Goal: Check status: Check status

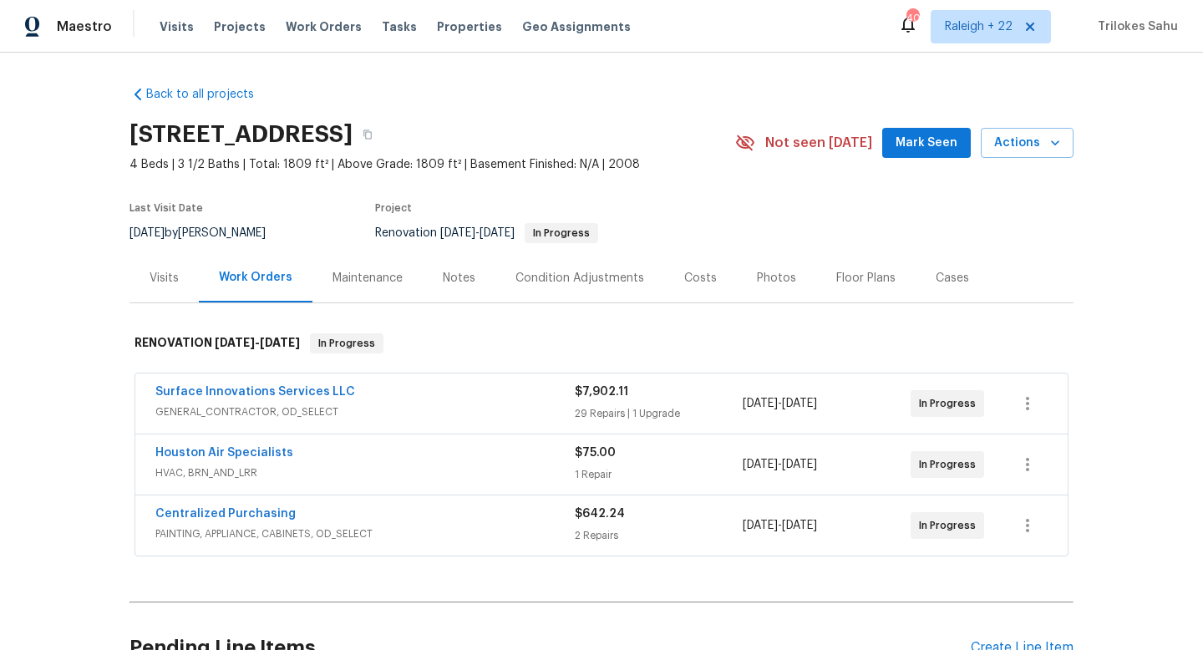
scroll to position [167, 0]
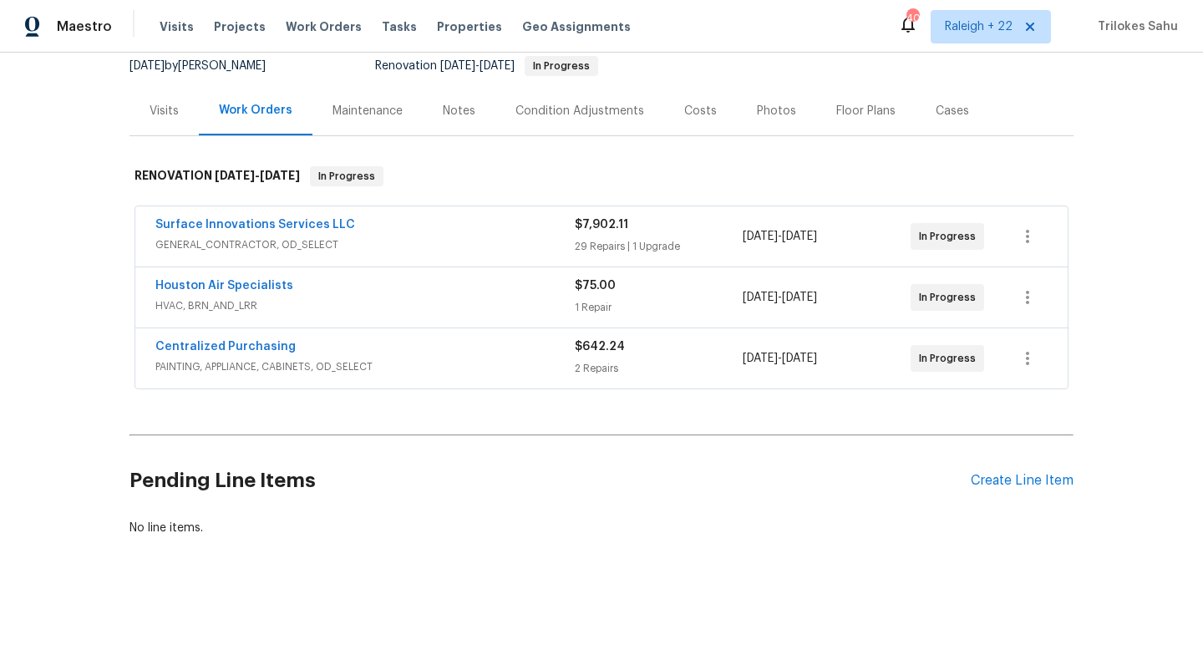
click at [255, 372] on span "PAINTING, APPLIANCE, CABINETS, OD_SELECT" at bounding box center [364, 366] width 419 height 17
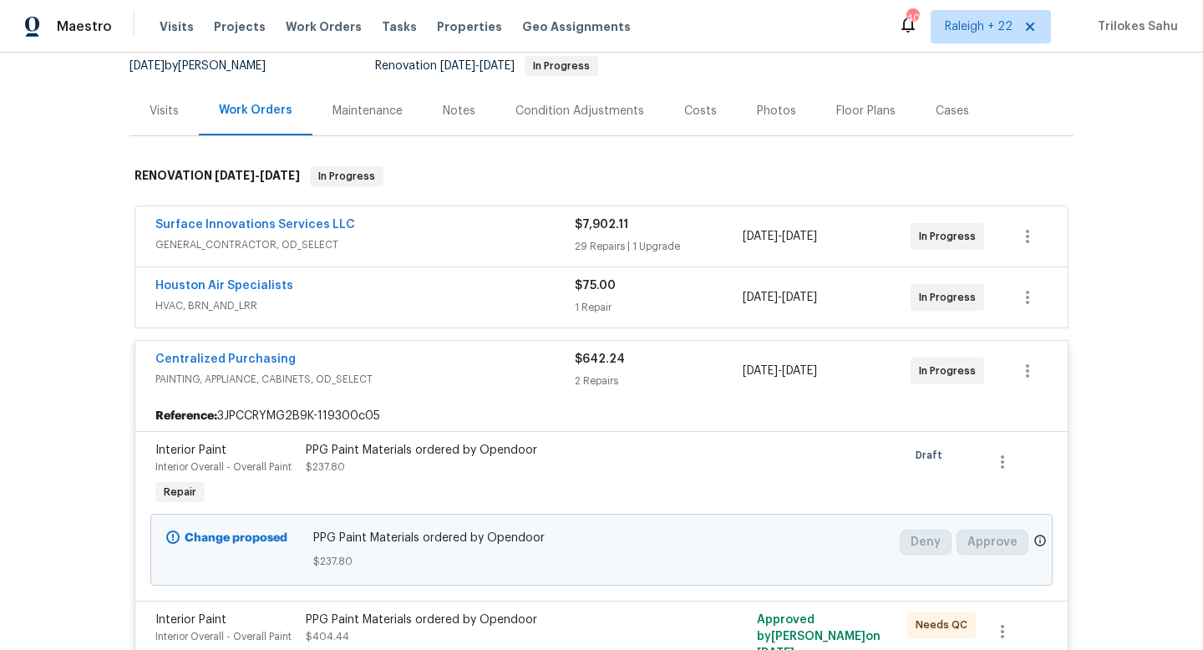
click at [205, 298] on span "HVAC, BRN_AND_LRR" at bounding box center [364, 305] width 419 height 17
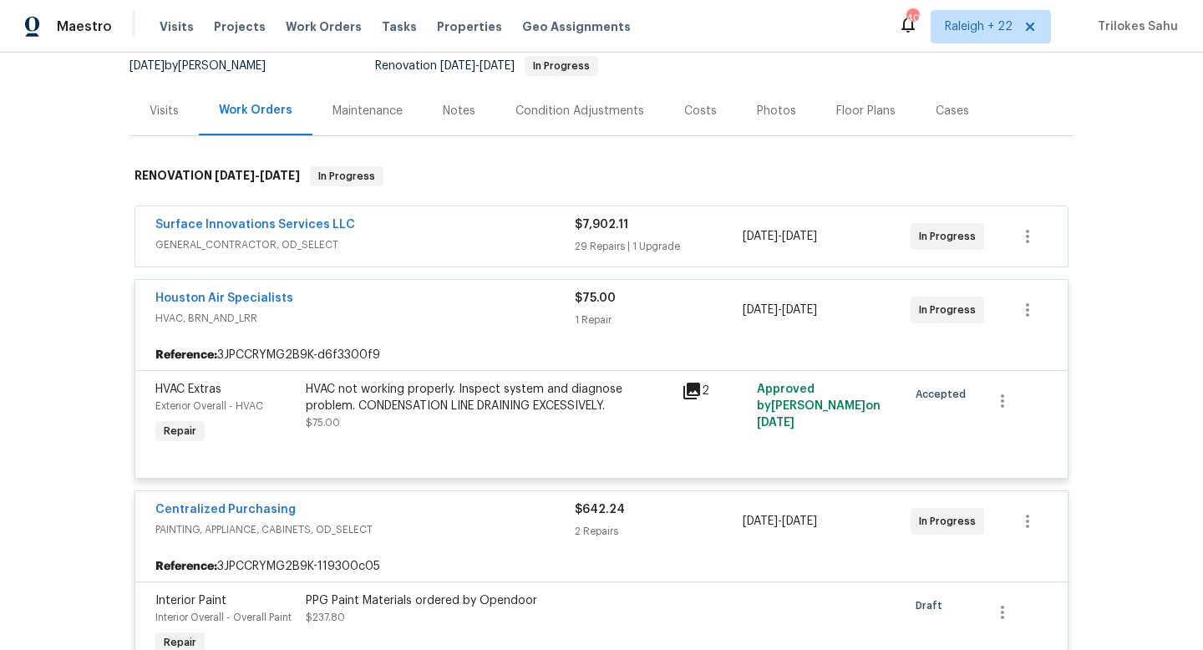
click at [200, 246] on span "GENERAL_CONTRACTOR, OD_SELECT" at bounding box center [364, 244] width 419 height 17
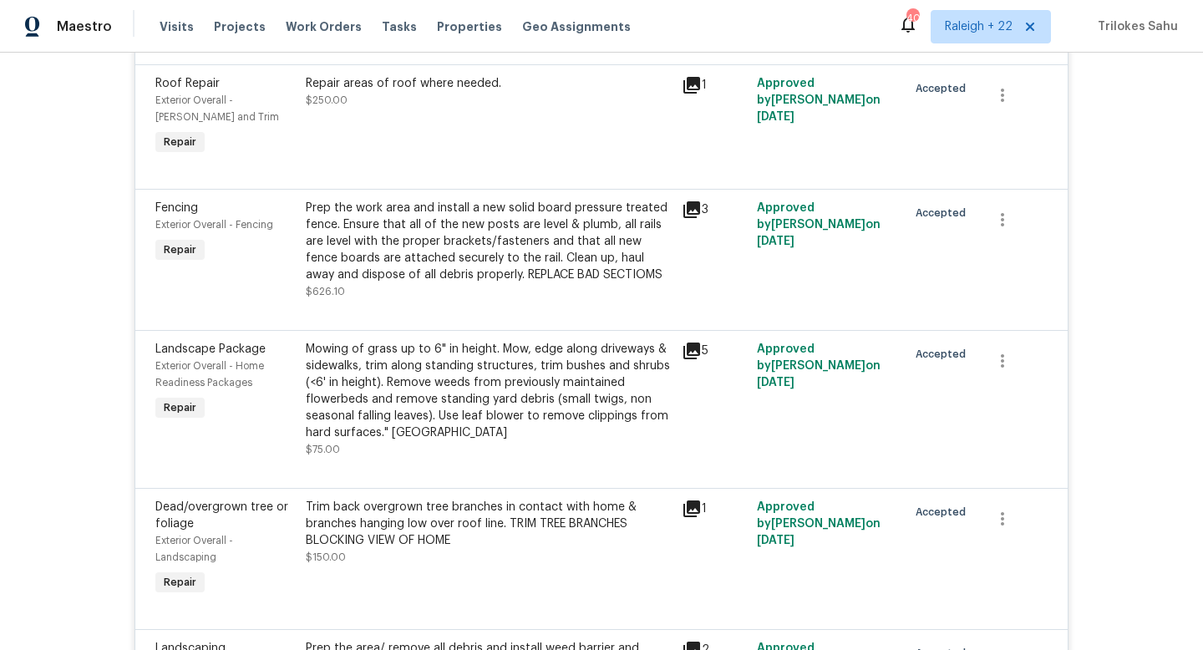
scroll to position [0, 0]
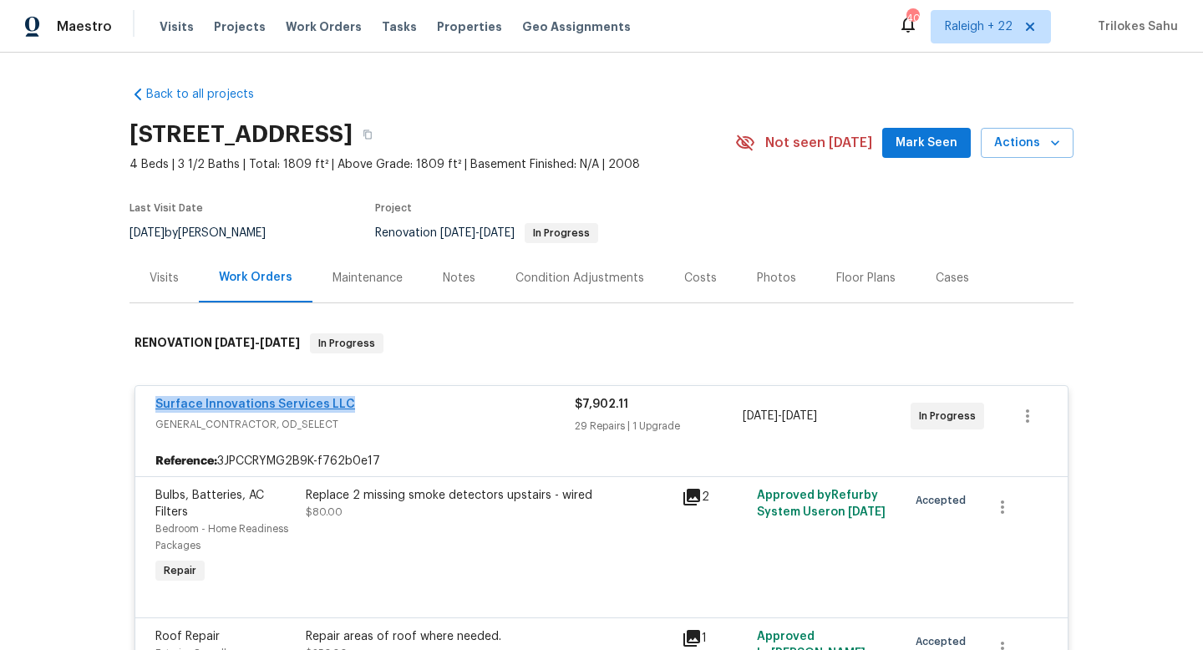
drag, startPoint x: 358, startPoint y: 403, endPoint x: 155, endPoint y: 398, distance: 203.0
click at [155, 398] on div "Surface Innovations Services LLC" at bounding box center [364, 406] width 419 height 20
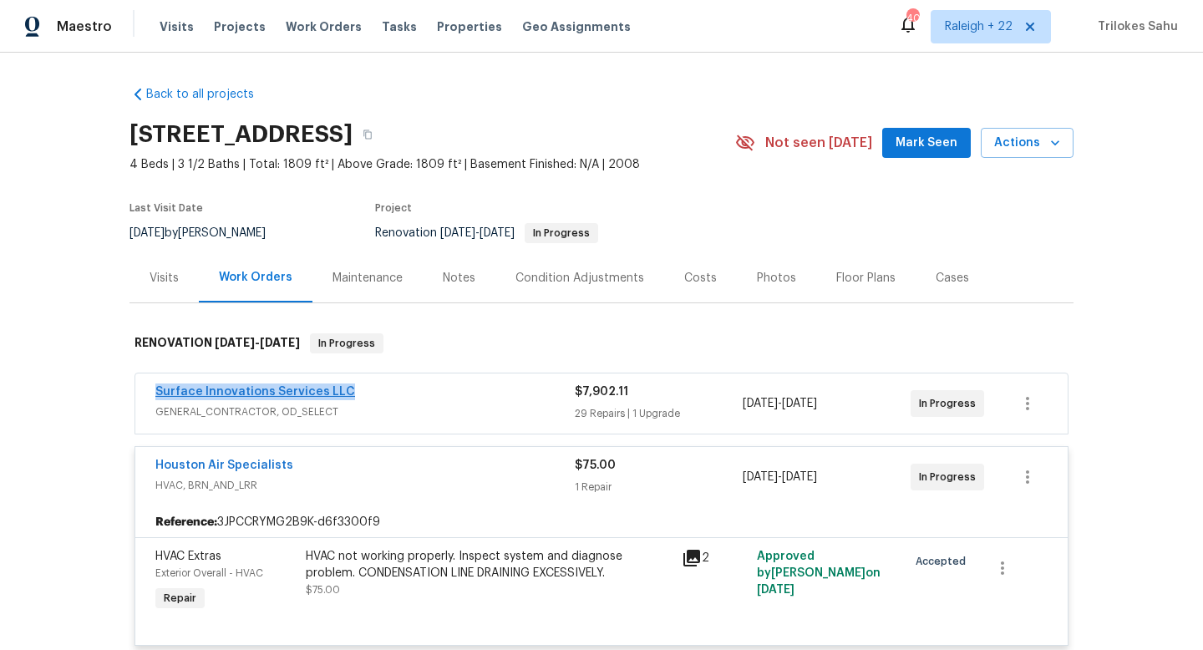
copy link "Surface Innovations Services LLC"
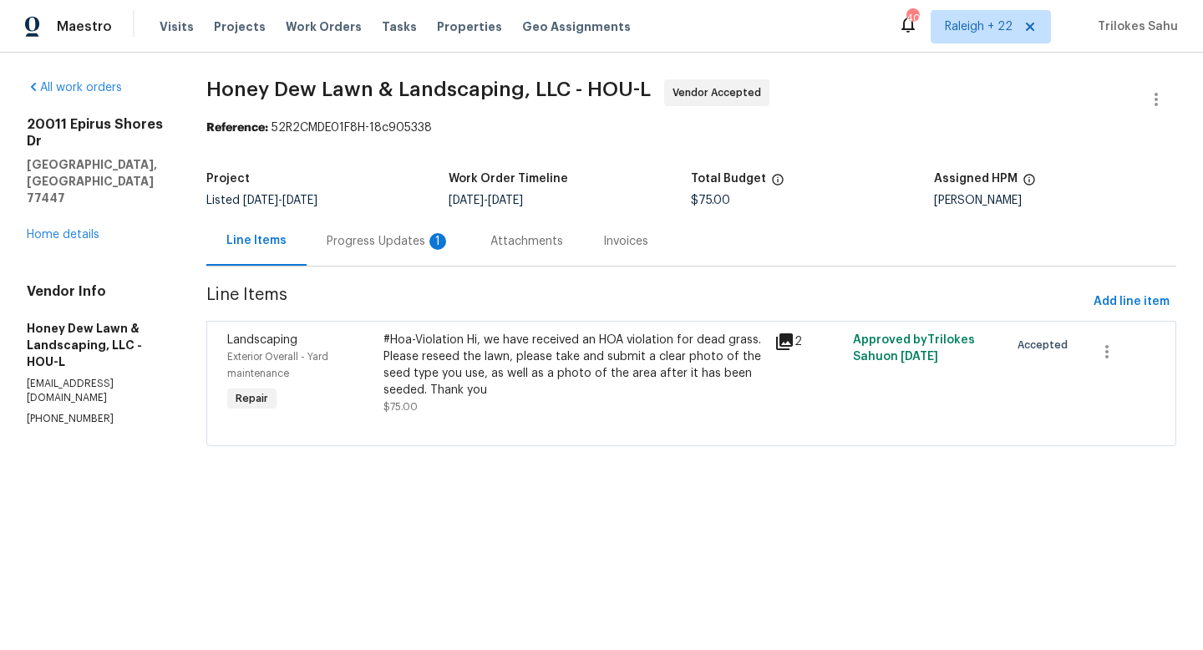
click at [413, 246] on div "Progress Updates 1" at bounding box center [389, 241] width 124 height 17
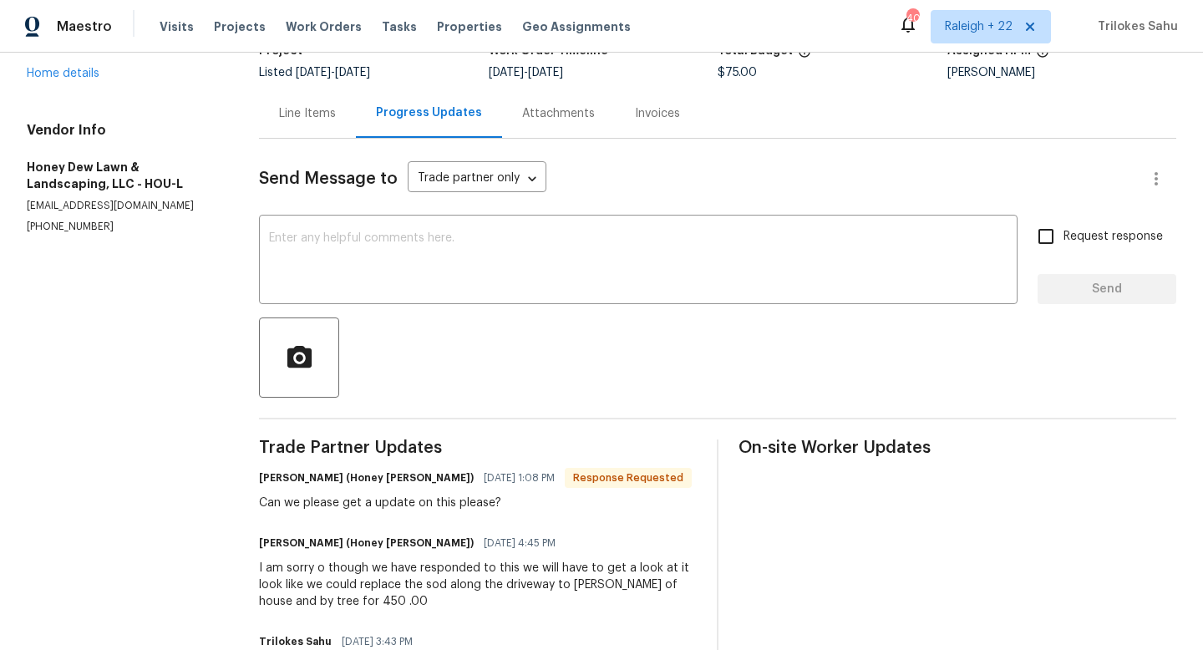
scroll to position [69, 0]
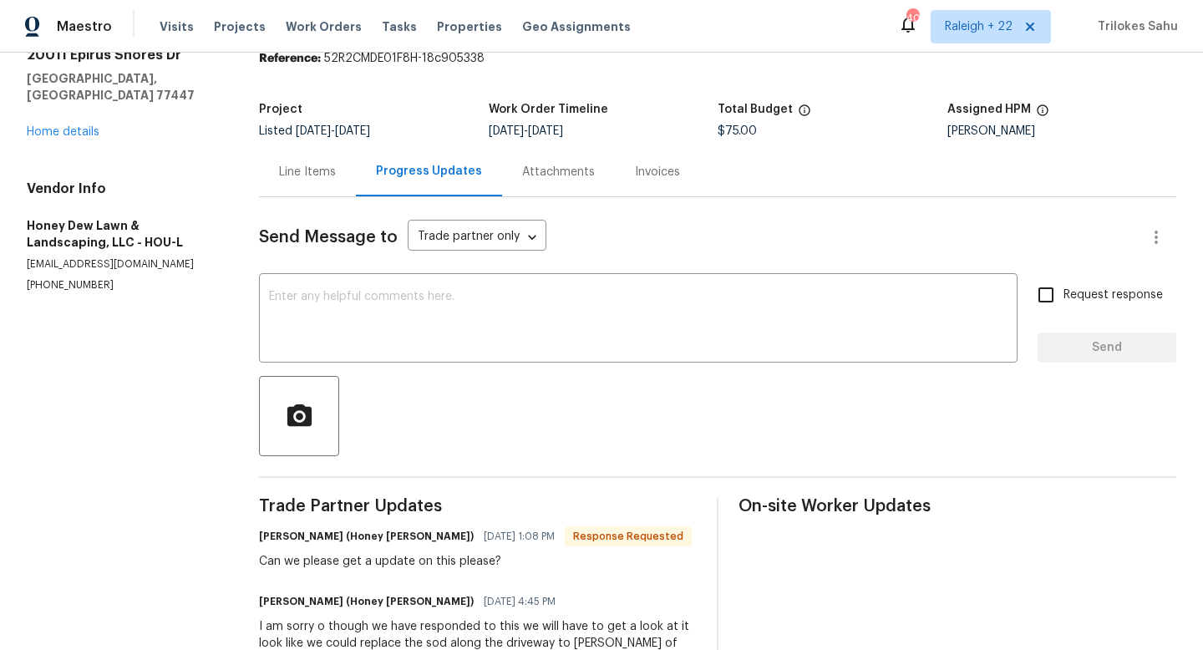
click at [332, 175] on div "Line Items" at bounding box center [307, 172] width 57 height 17
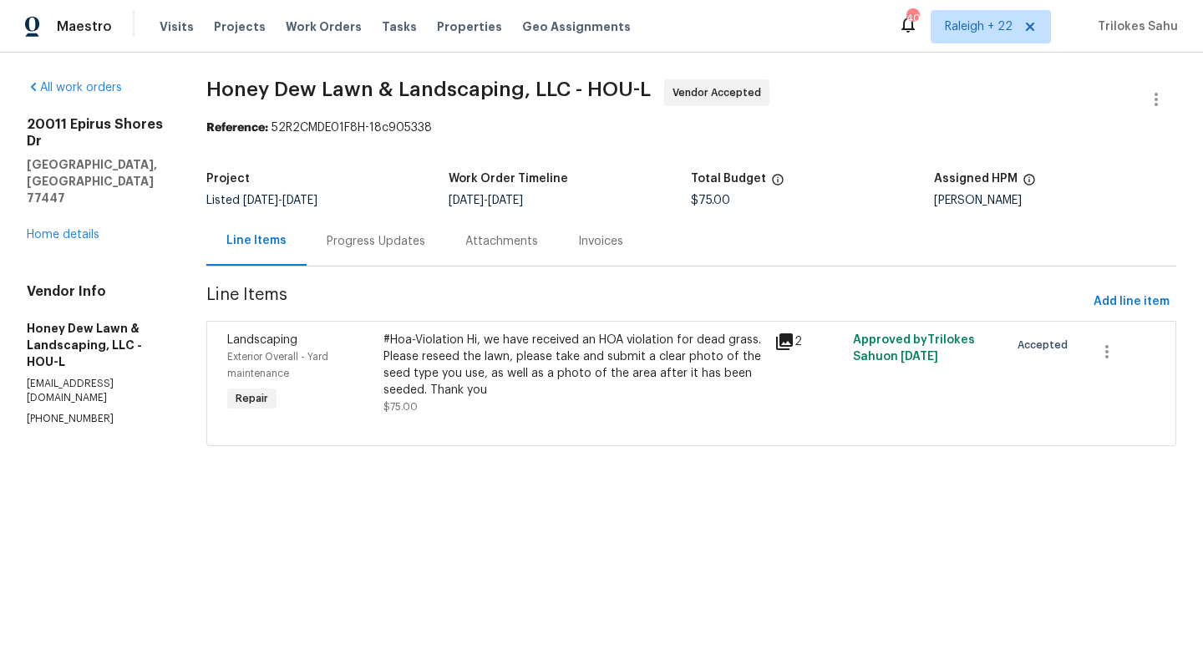
click at [498, 382] on div "#Hoa-Violation Hi, we have received an HOA violation for dead grass. Please res…" at bounding box center [573, 365] width 381 height 67
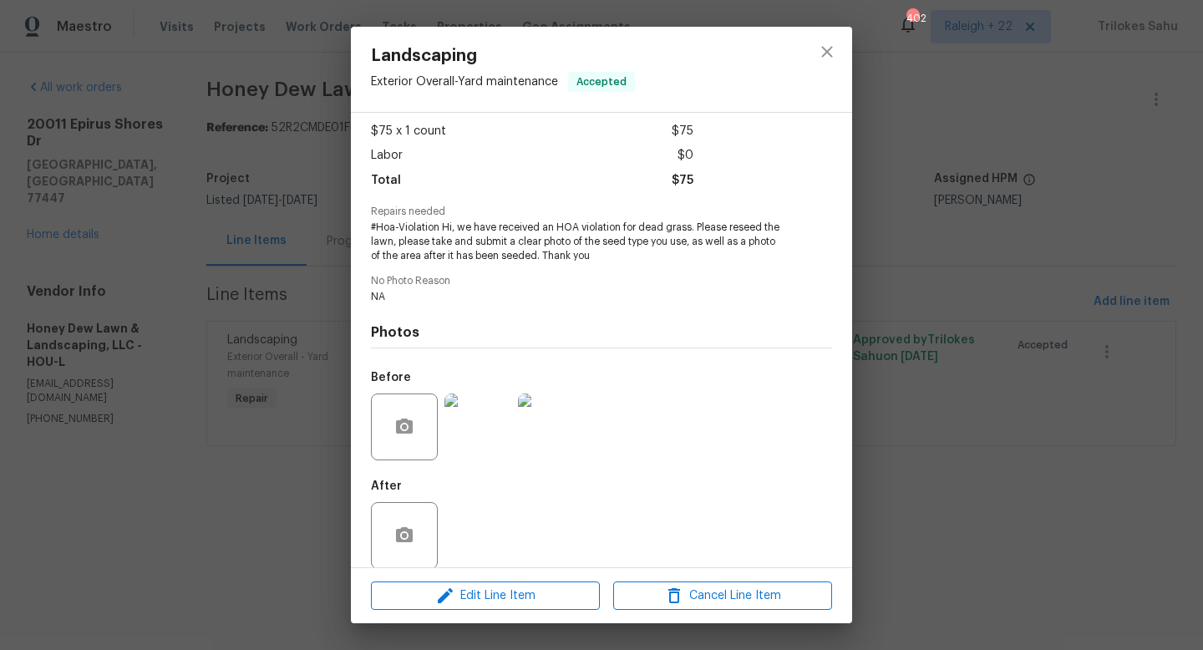
scroll to position [92, 0]
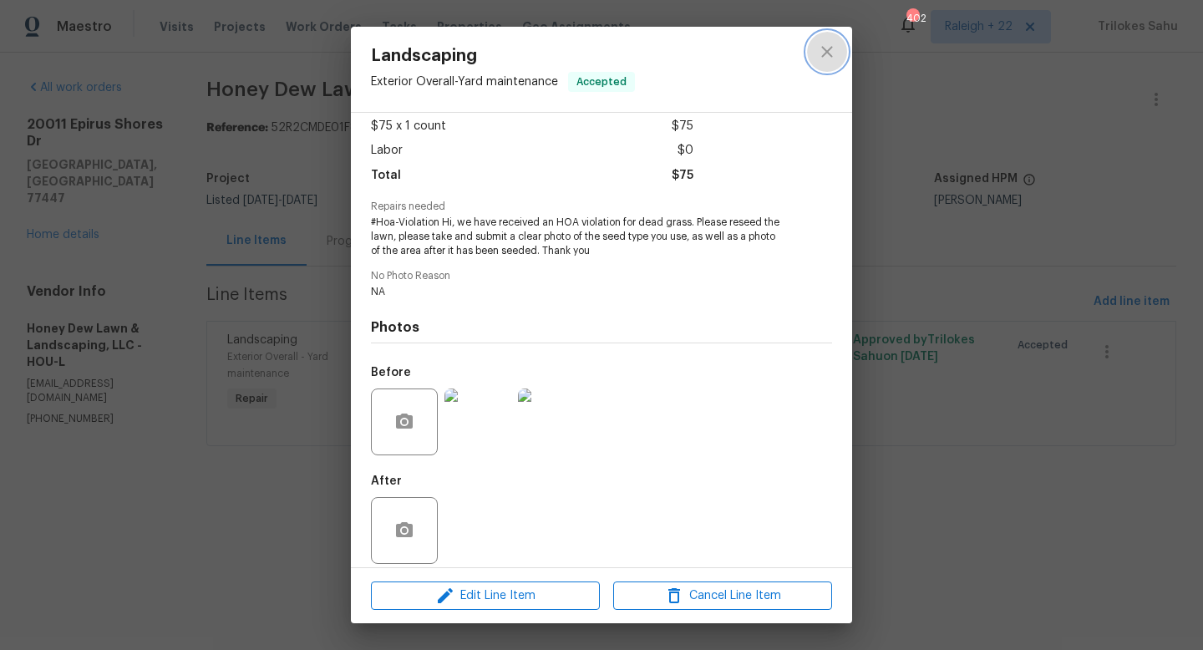
click at [831, 52] on icon "close" at bounding box center [827, 52] width 20 height 20
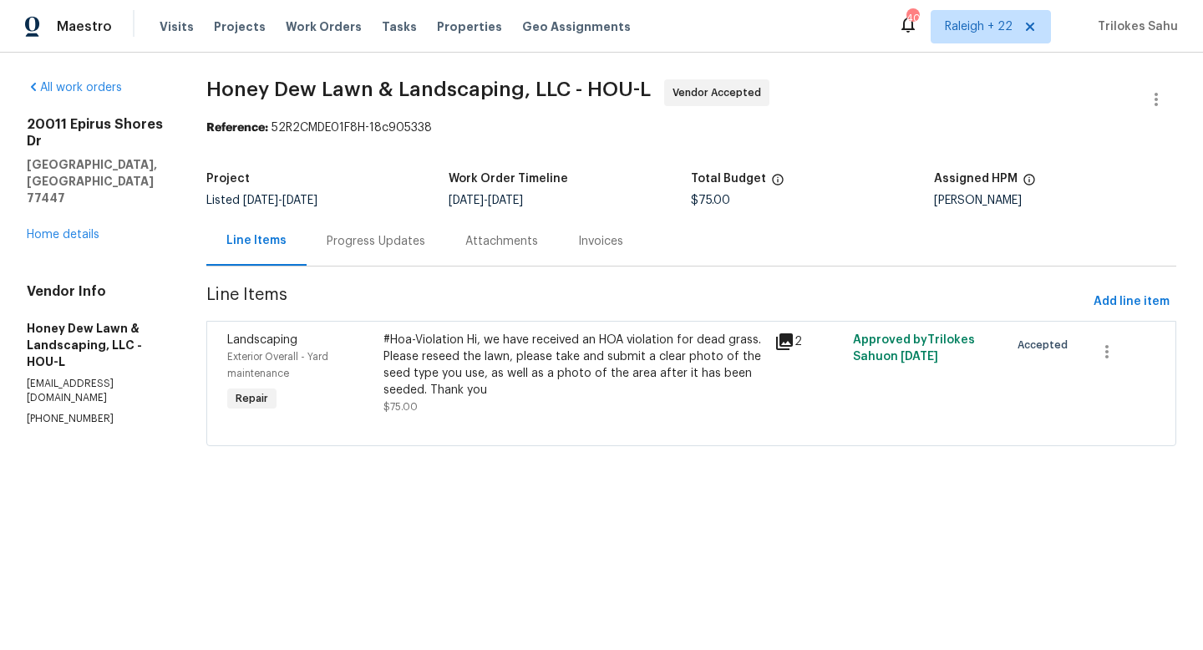
click at [403, 236] on div "Progress Updates" at bounding box center [376, 241] width 99 height 17
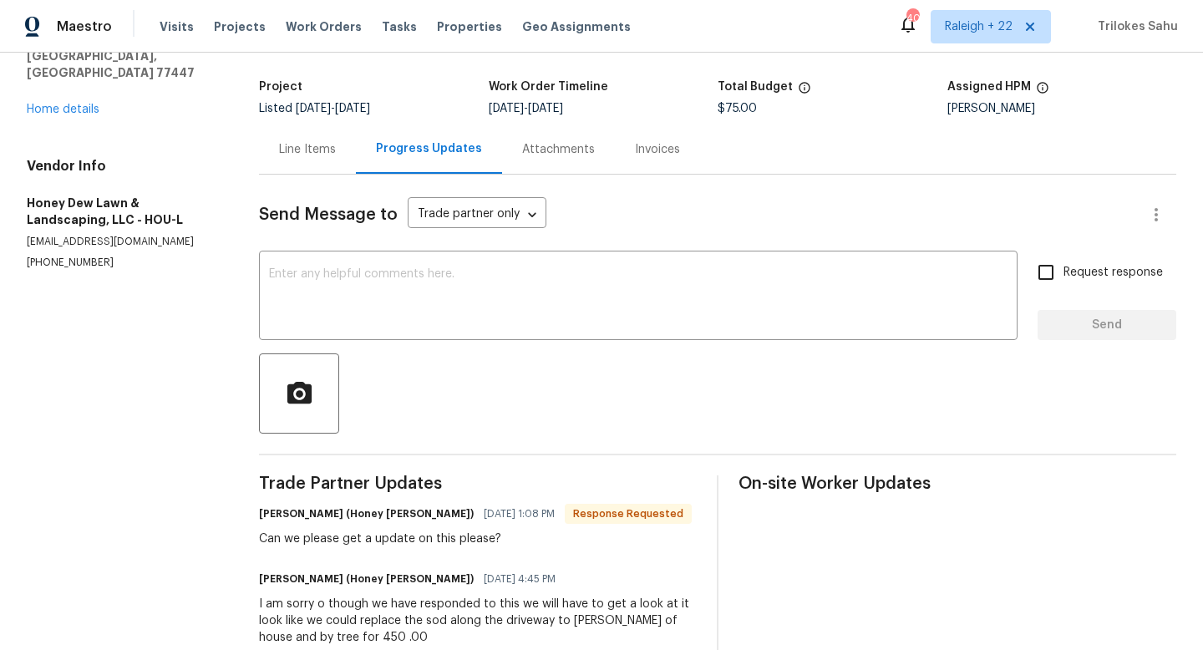
scroll to position [82, 0]
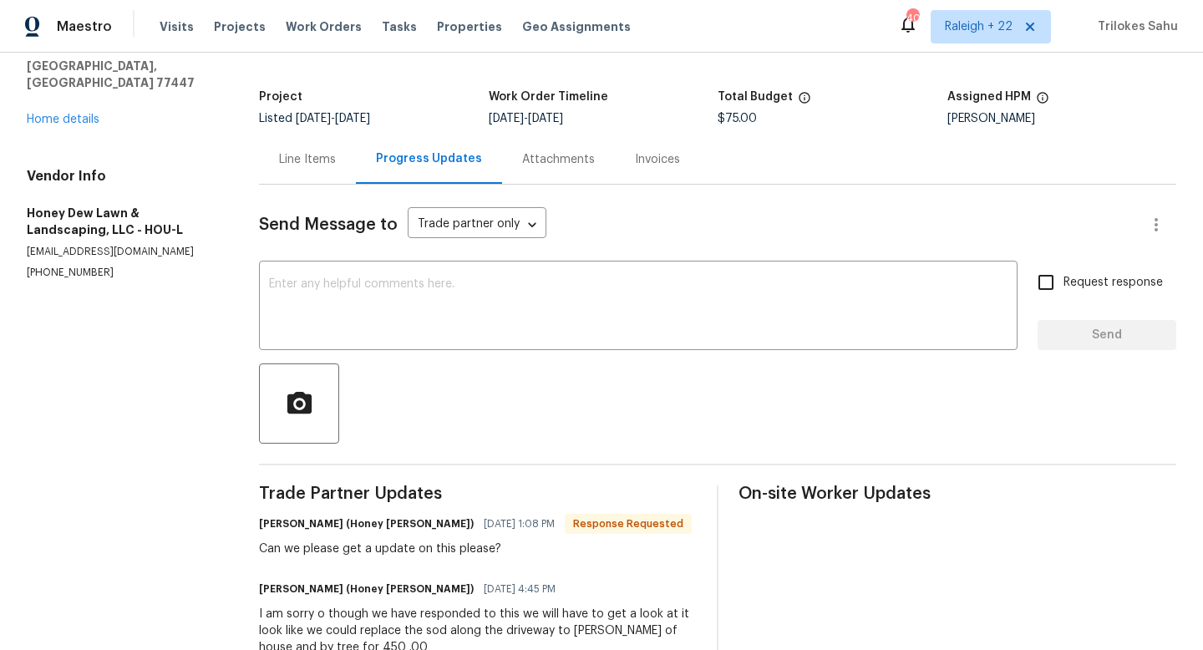
click at [325, 150] on div "Line Items" at bounding box center [307, 158] width 97 height 49
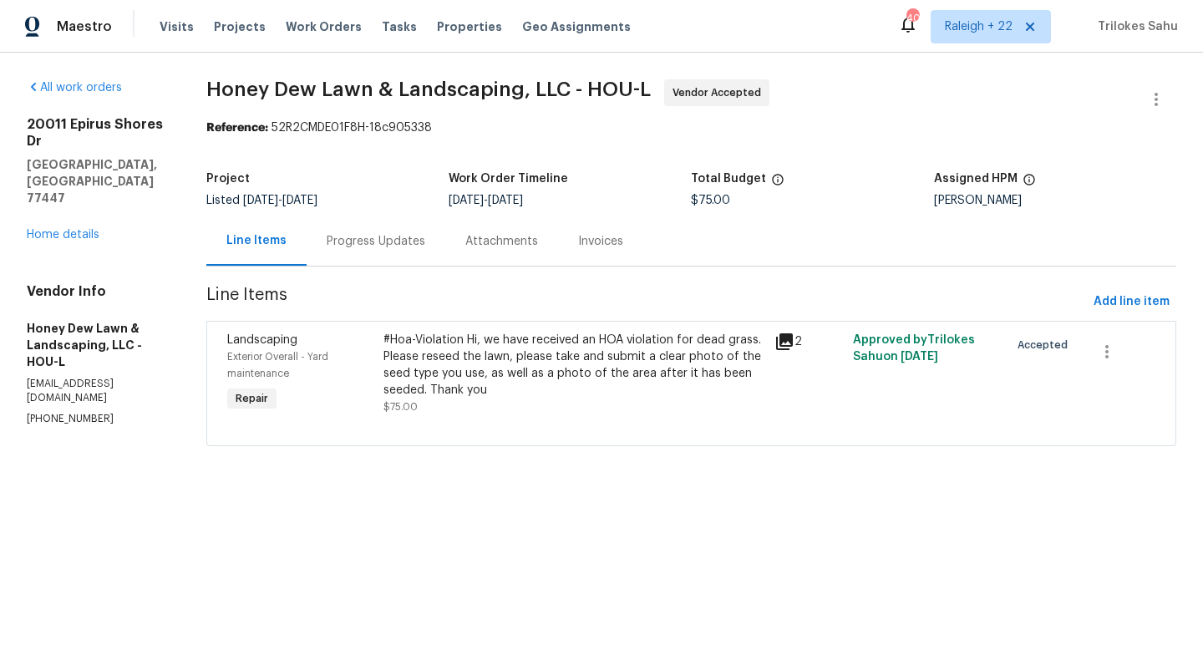
click at [386, 248] on div "Progress Updates" at bounding box center [376, 241] width 99 height 17
